Goal: Check status: Check status

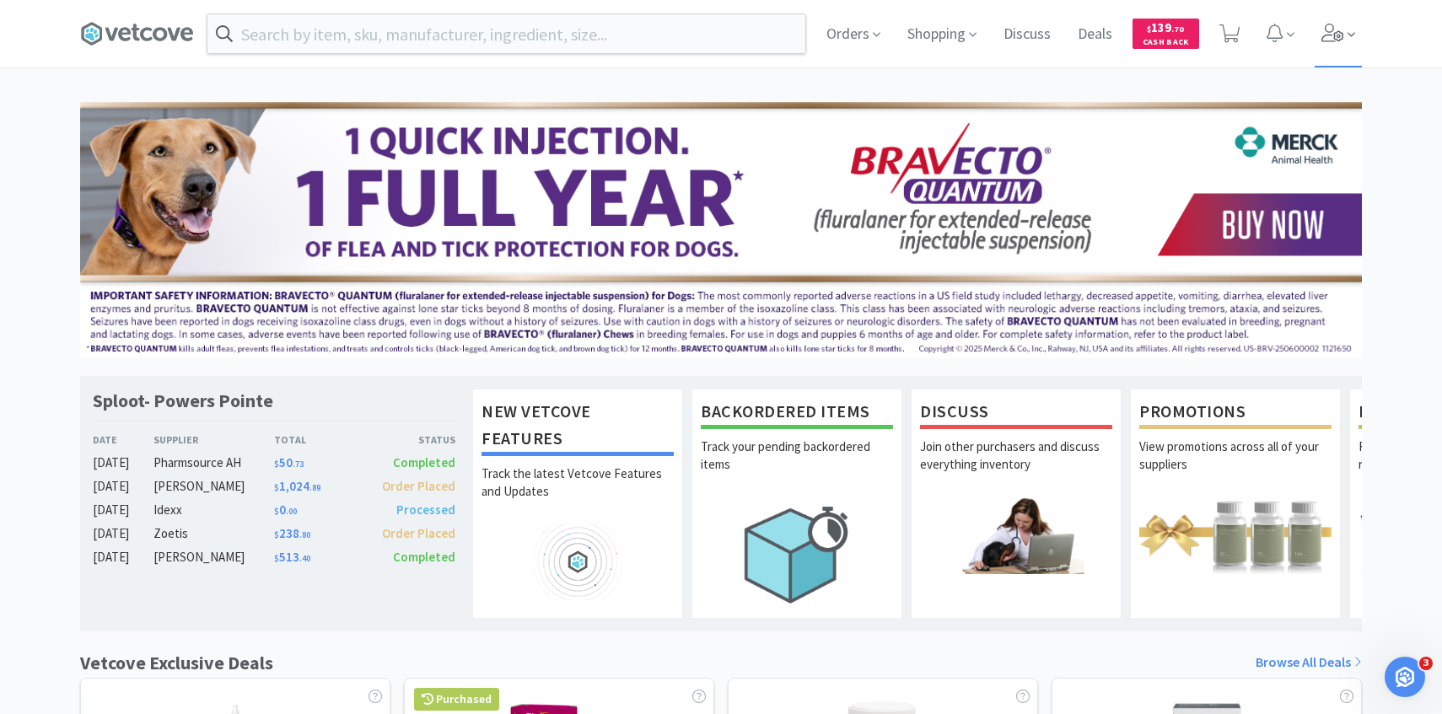
click at [1345, 31] on span at bounding box center [1339, 33] width 48 height 67
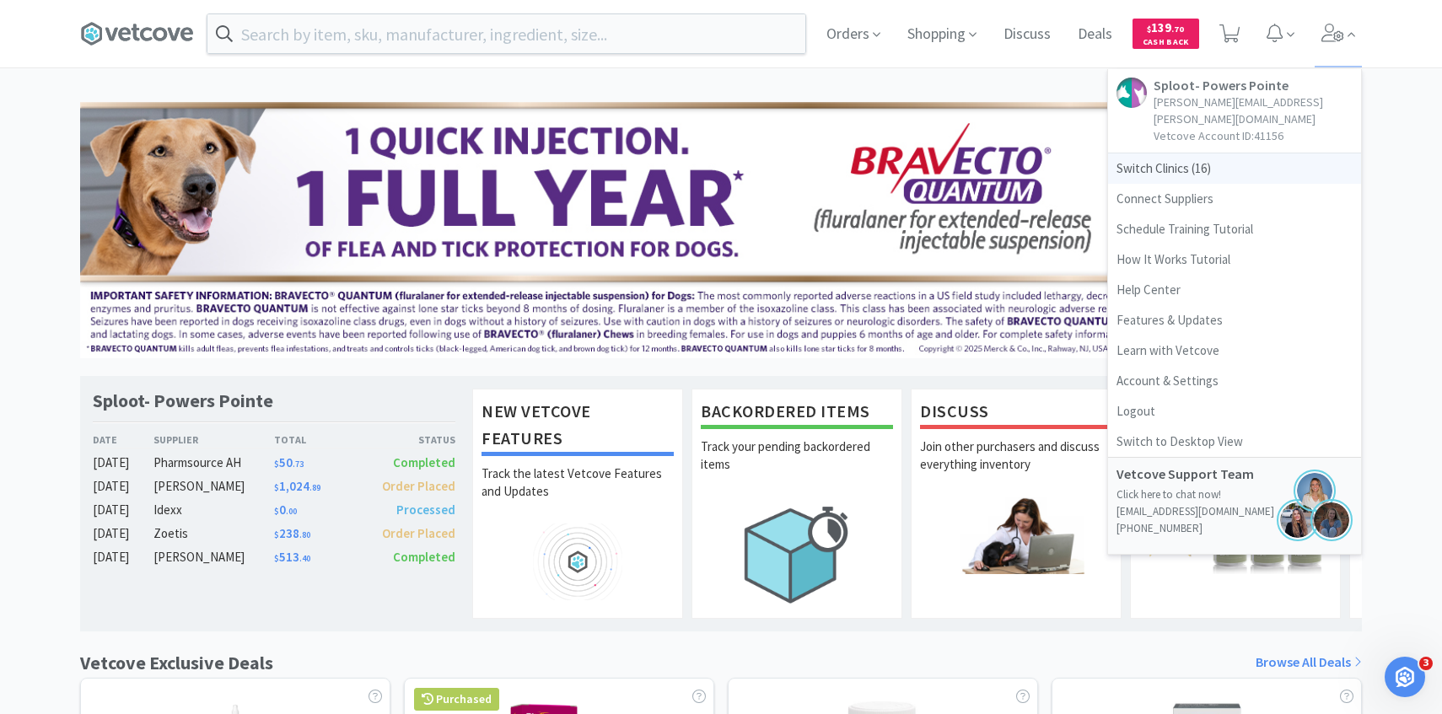
click at [1253, 154] on span "Switch Clinics ( 16 )" at bounding box center [1234, 168] width 253 height 30
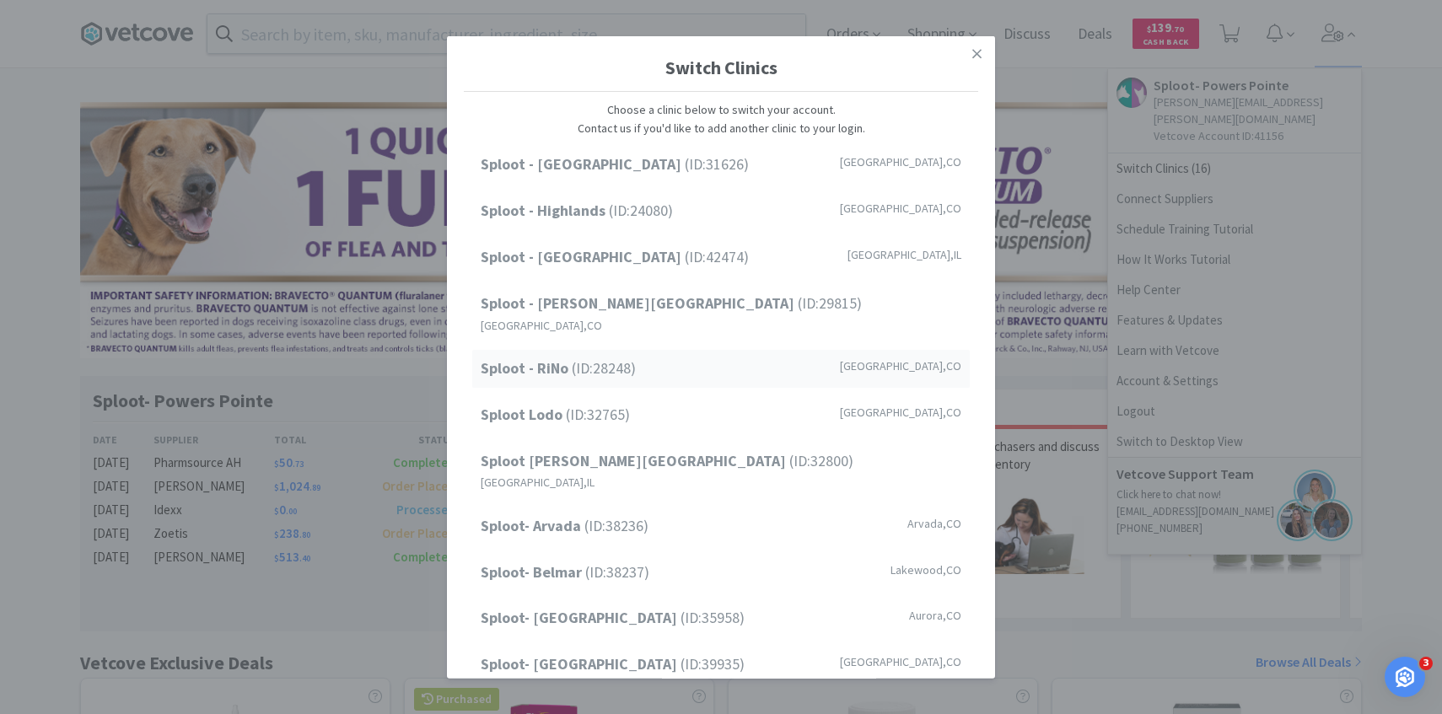
scroll to position [40, 0]
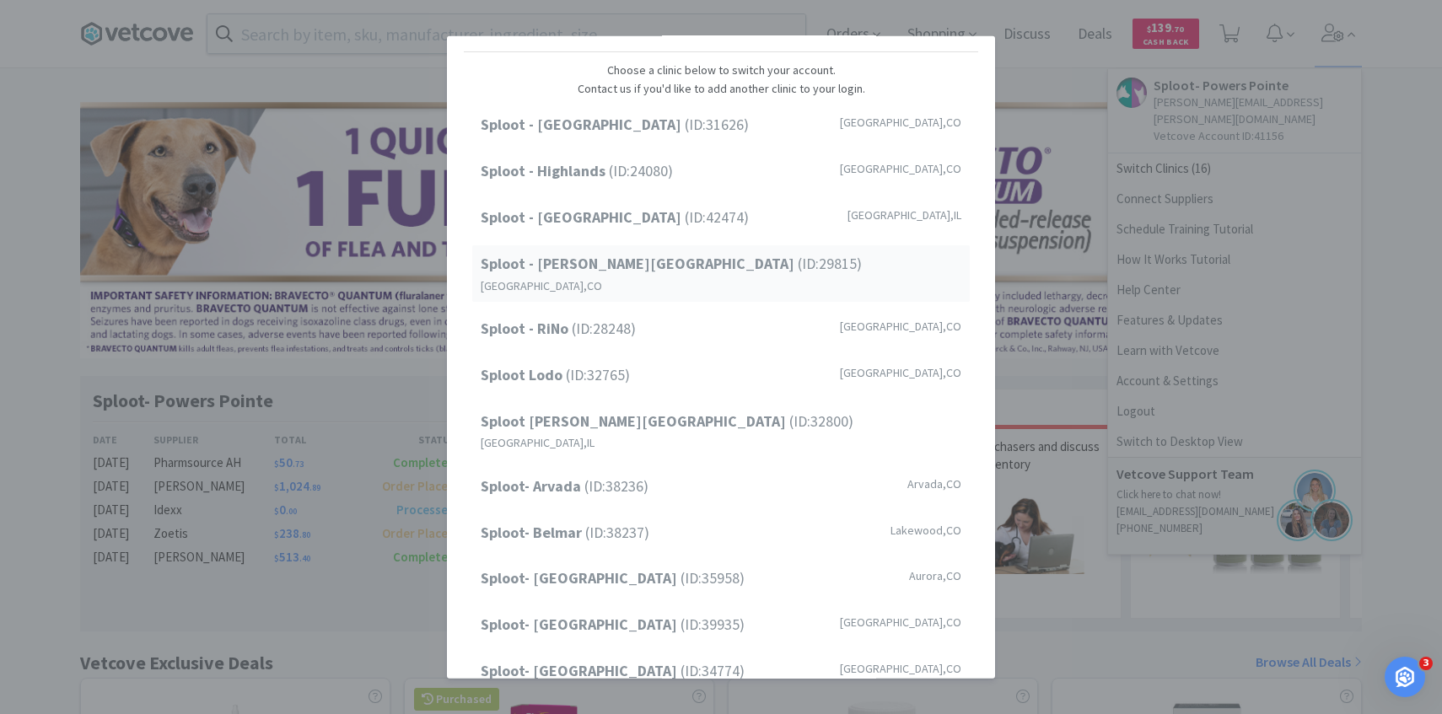
click at [717, 256] on div "Sploot - Platt Park (ID: 29815 ) Denver , CO" at bounding box center [721, 273] width 498 height 56
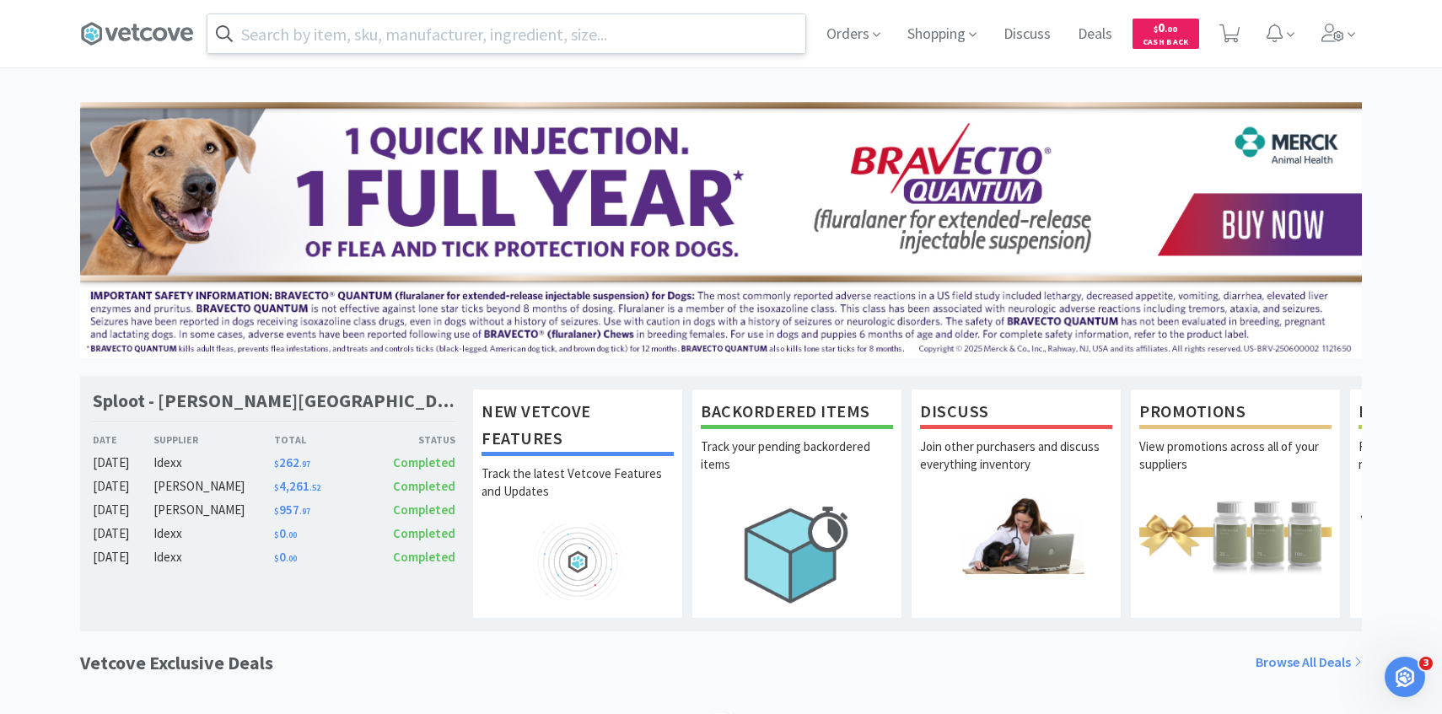
click at [519, 33] on input "text" at bounding box center [506, 33] width 598 height 39
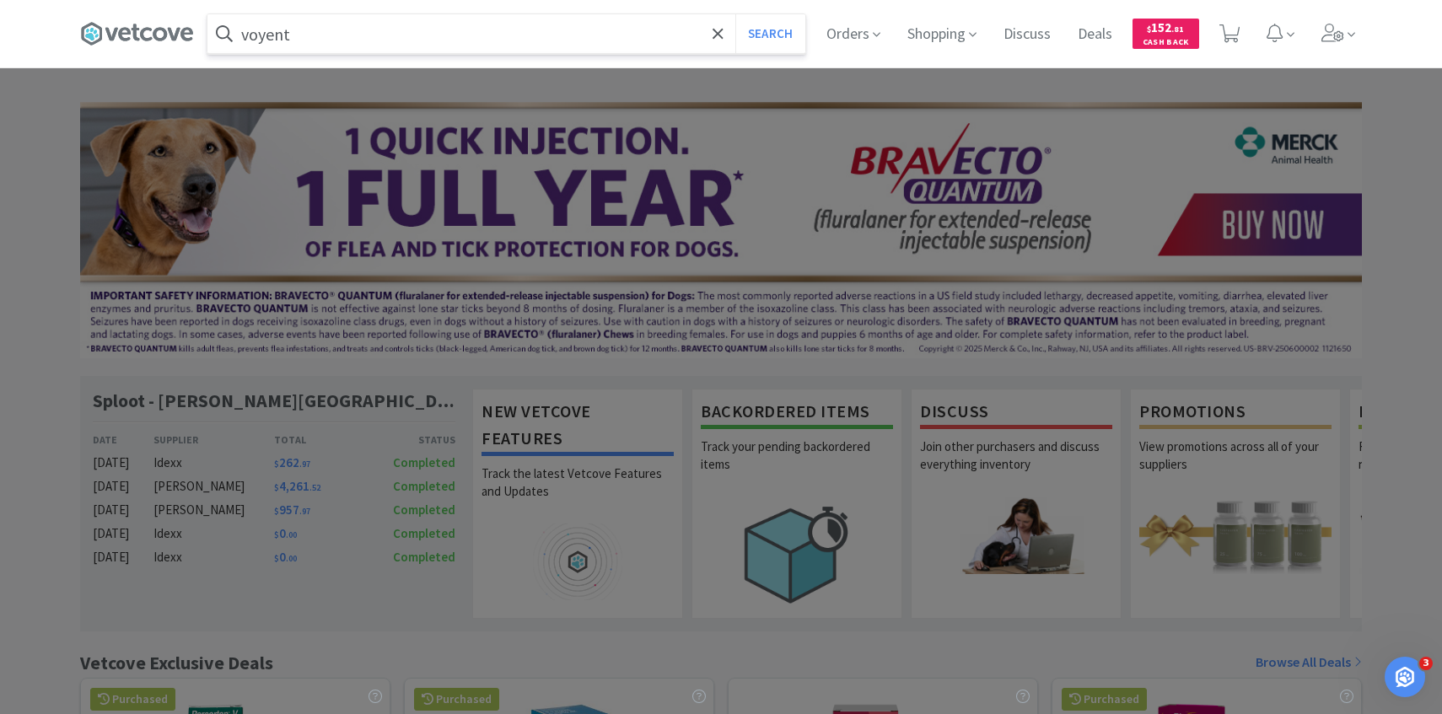
type input "voyent"
click at [735, 14] on button "Search" at bounding box center [770, 33] width 70 height 39
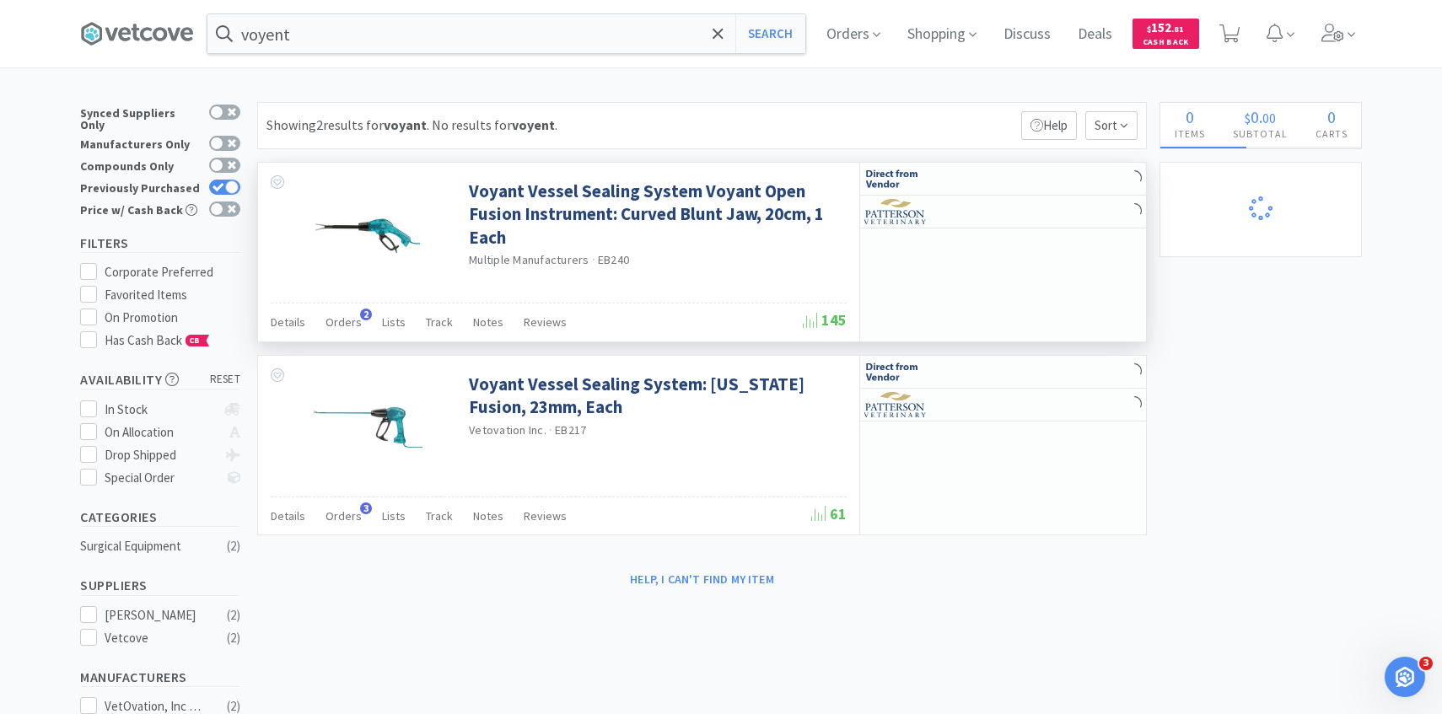
select select "1"
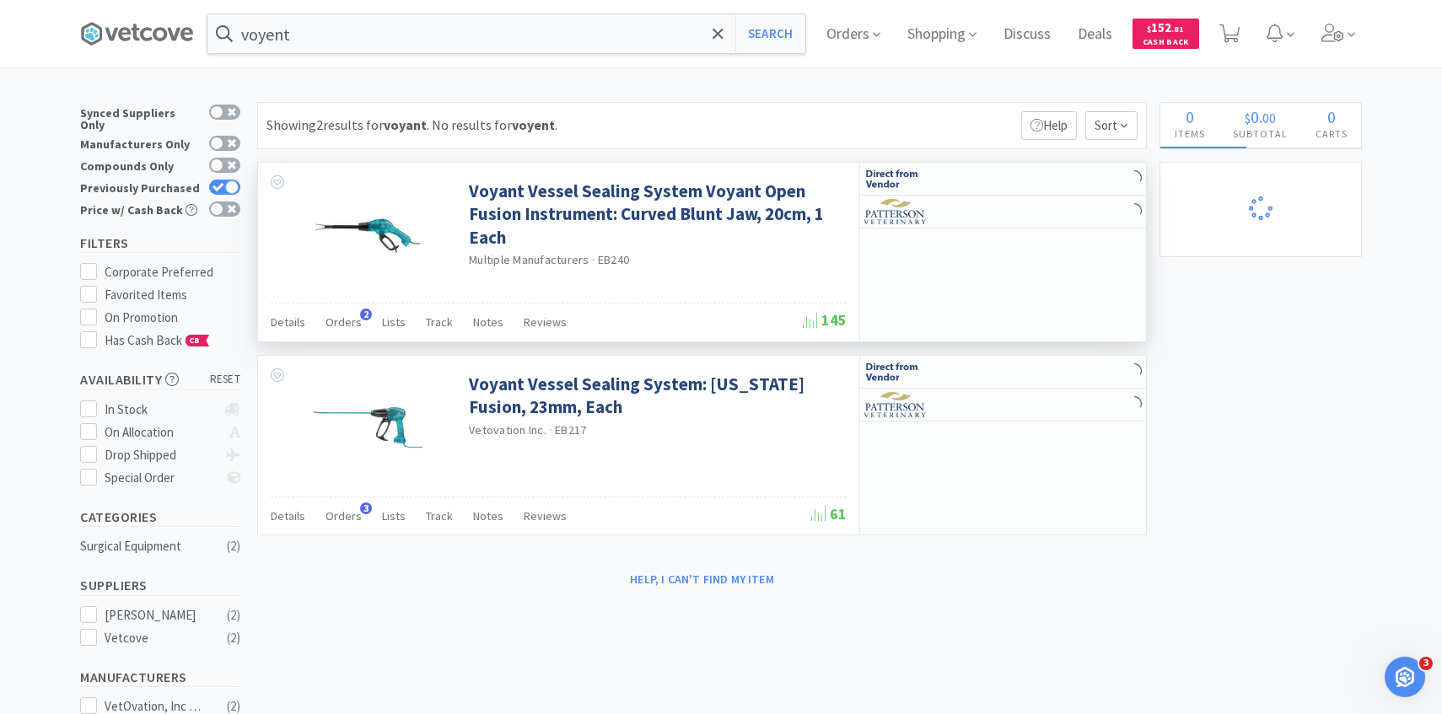
select select "12"
select select "1"
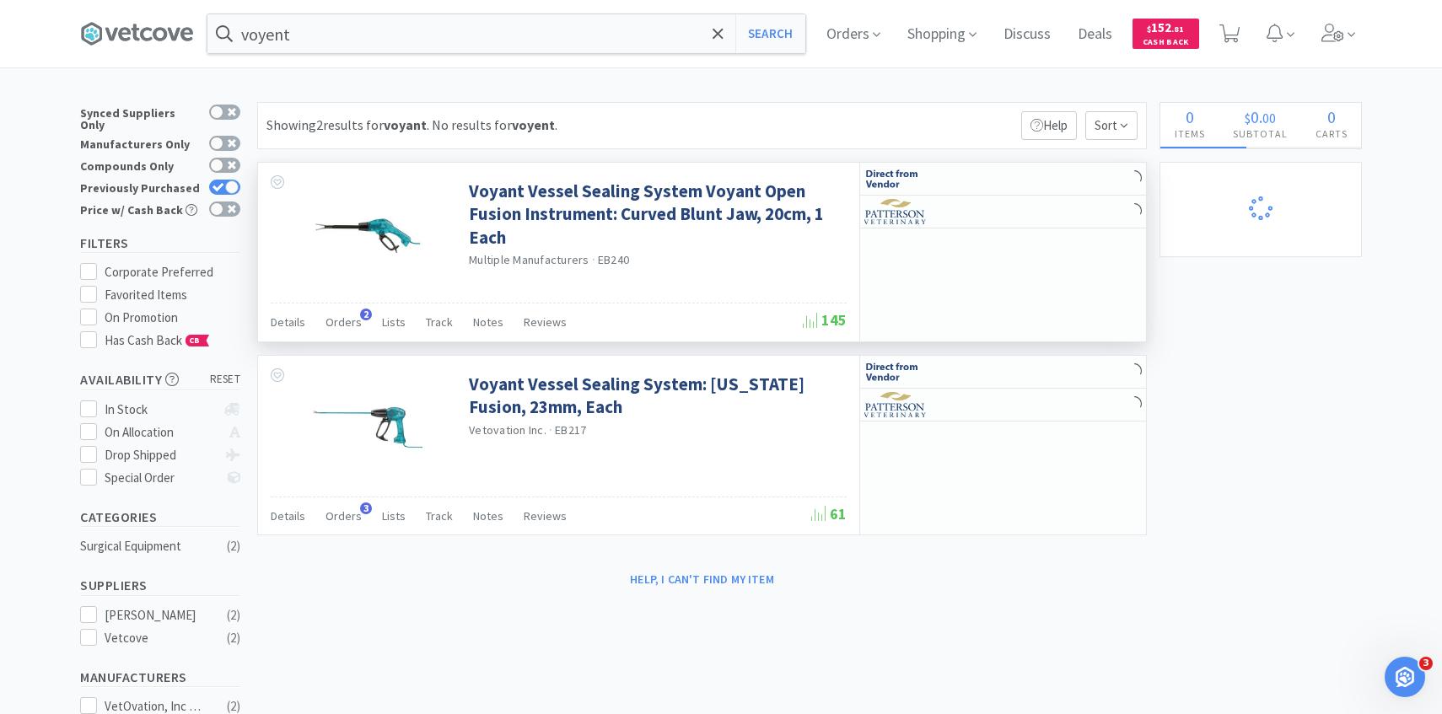
select select "3"
select select "4"
select select "1"
select select "5"
select select "1"
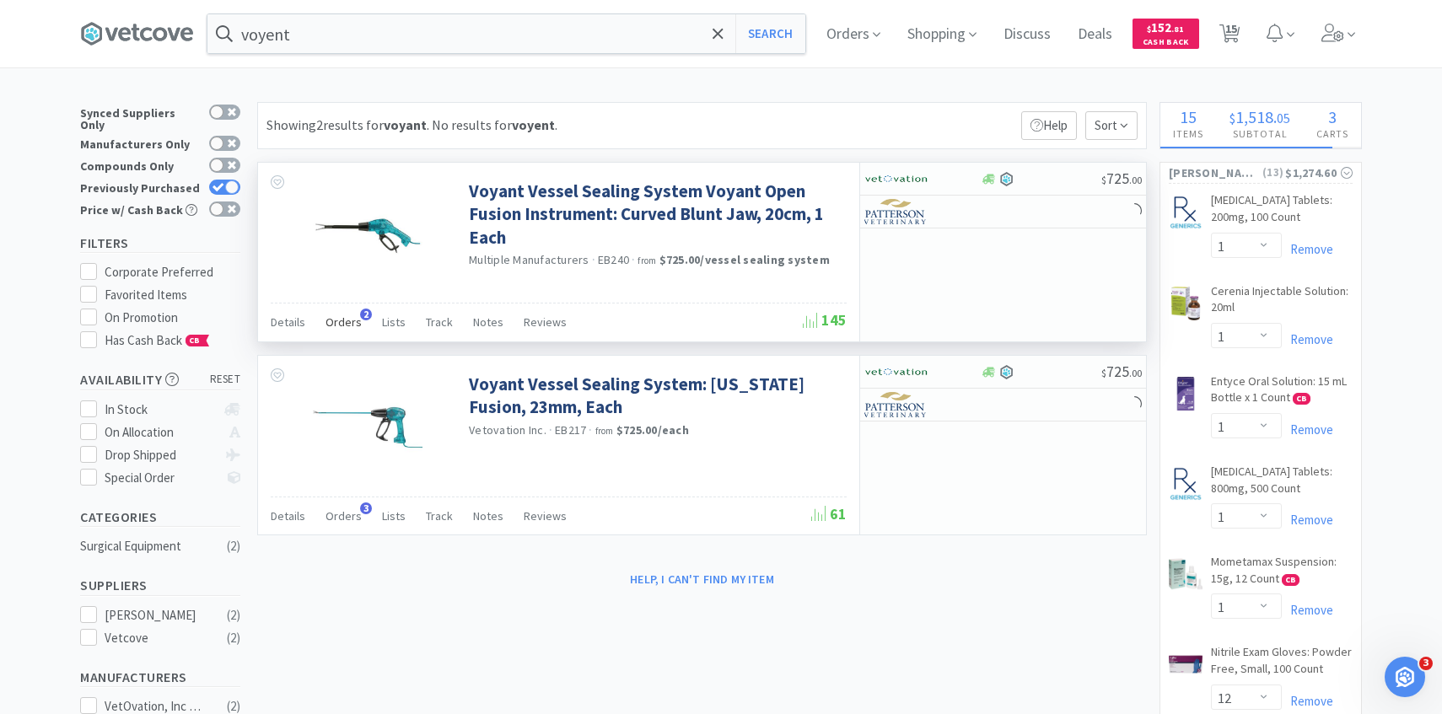
click at [339, 320] on span "Orders" at bounding box center [343, 322] width 36 height 15
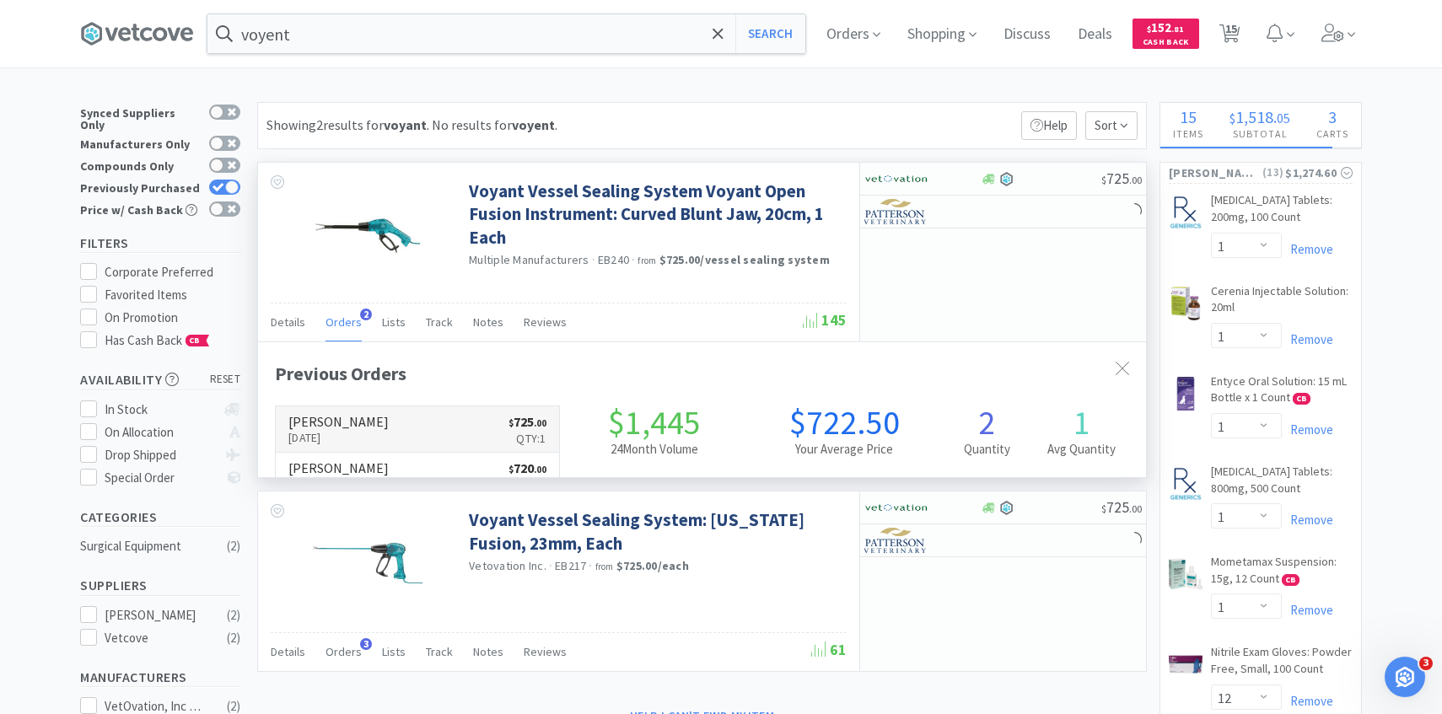
scroll to position [437, 888]
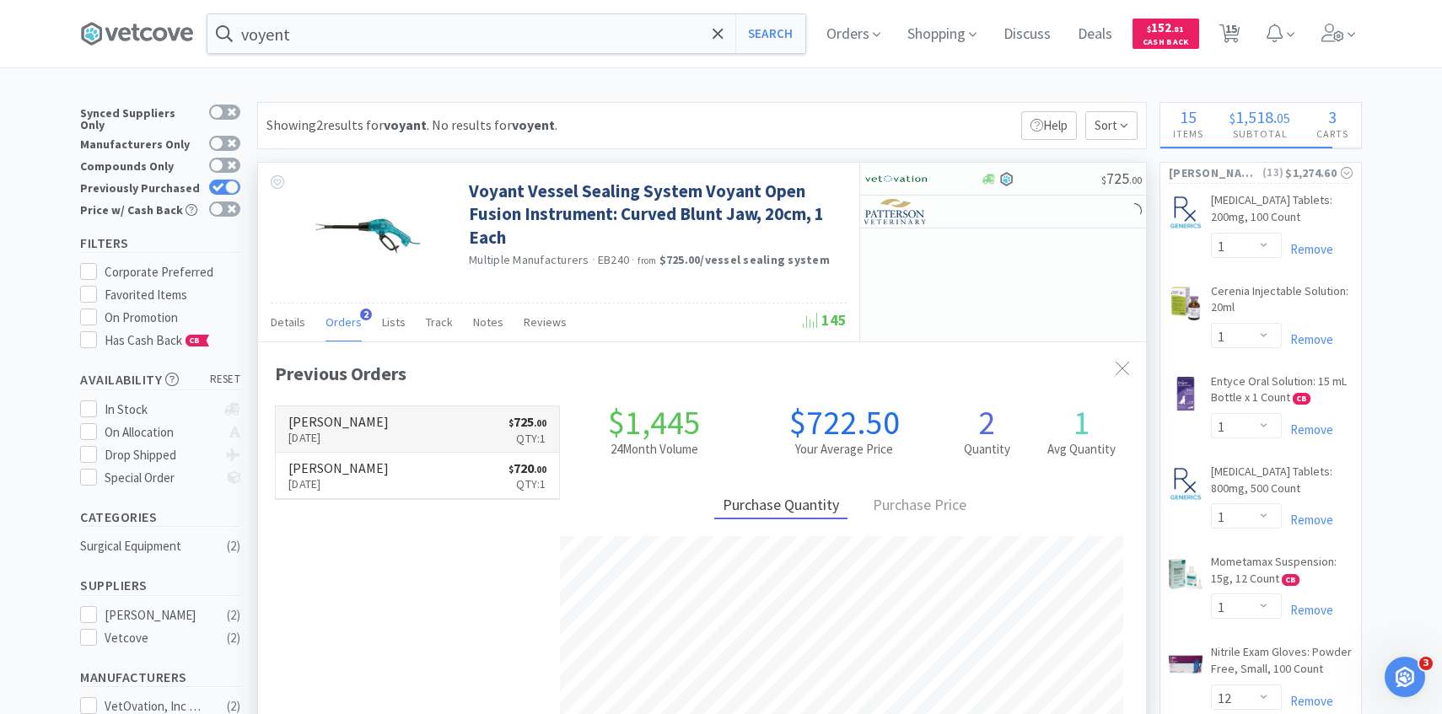
click at [407, 423] on link "[PERSON_NAME] [DATE] $ 725 . 00 Qty: 1" at bounding box center [417, 429] width 283 height 46
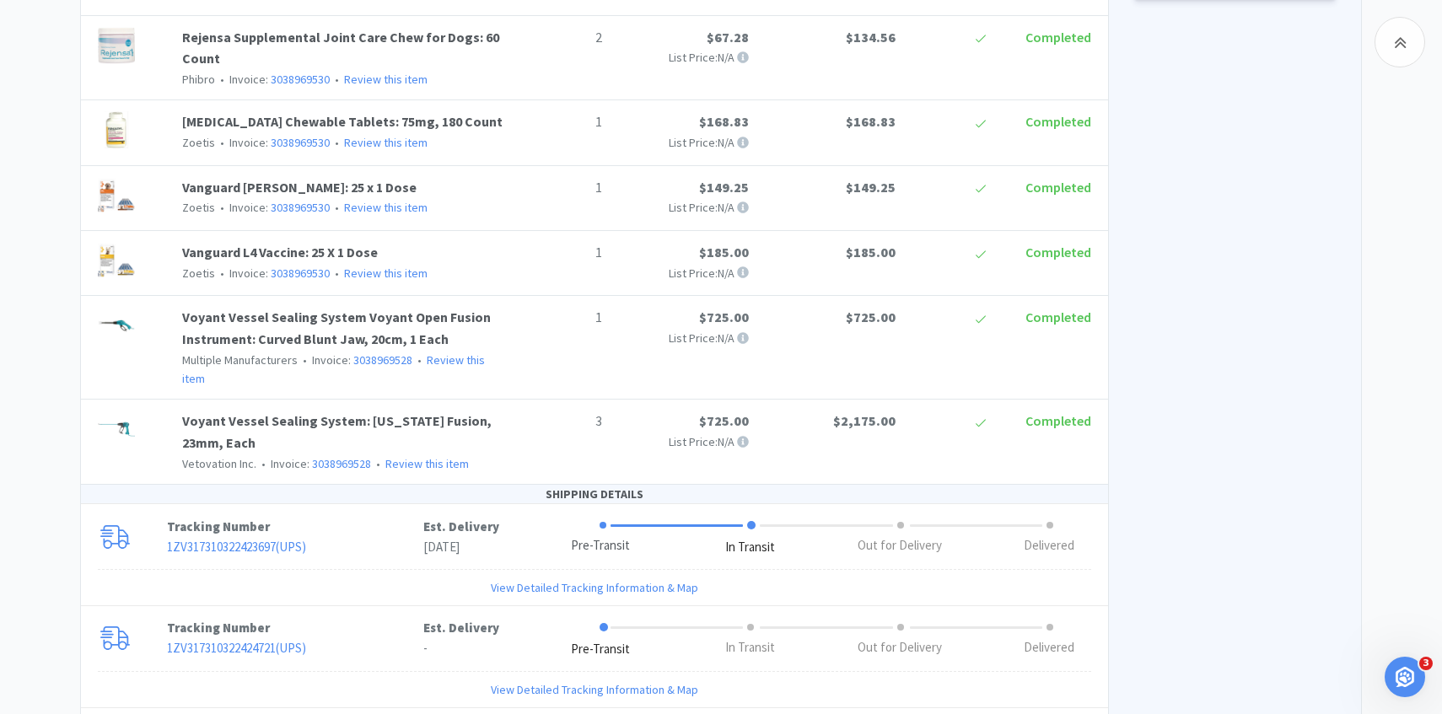
scroll to position [1050, 0]
